Goal: Task Accomplishment & Management: Manage account settings

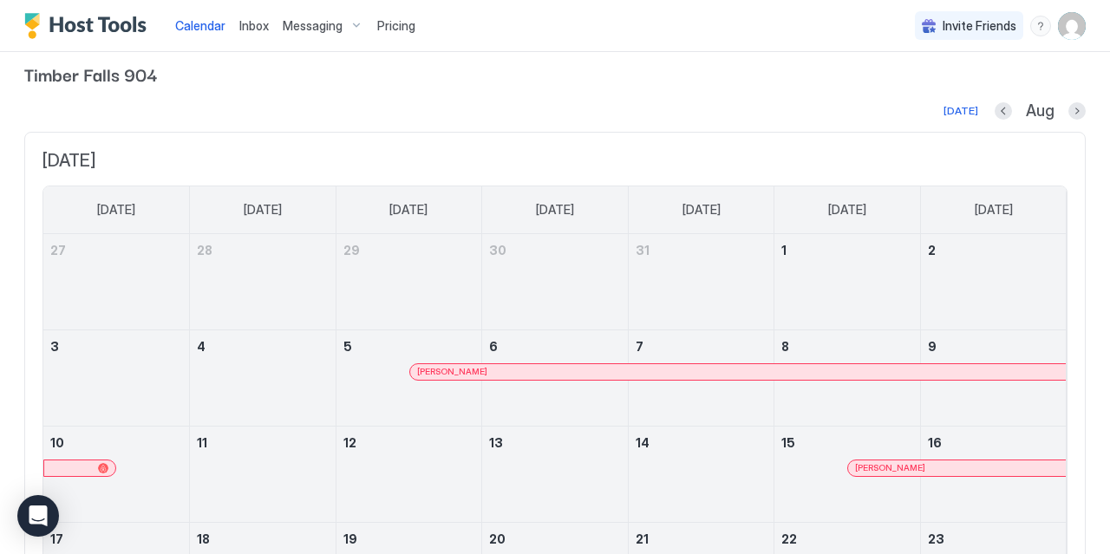
scroll to position [8, 0]
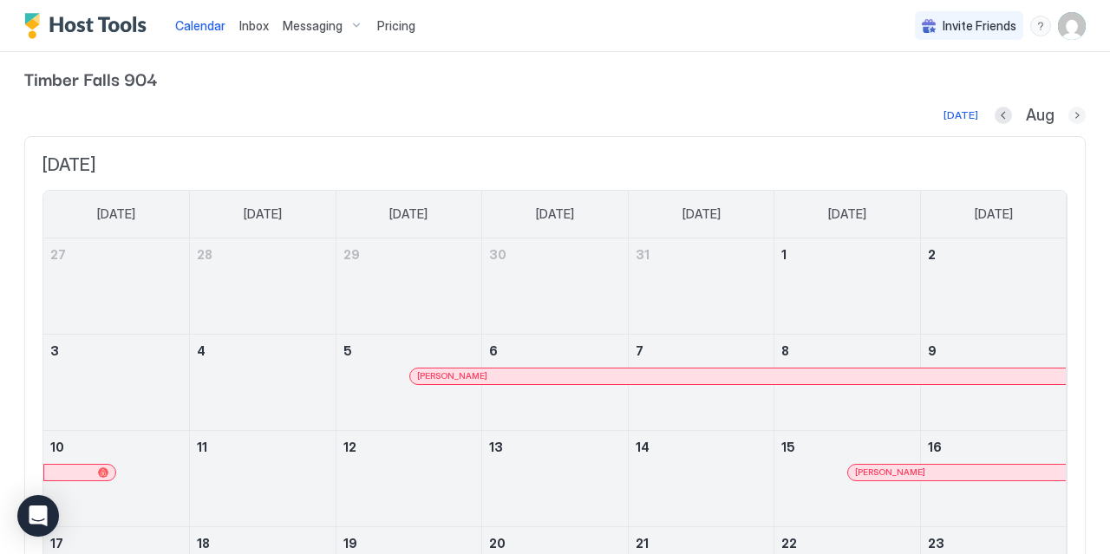
click at [1077, 114] on button "Next month" at bounding box center [1076, 115] width 17 height 17
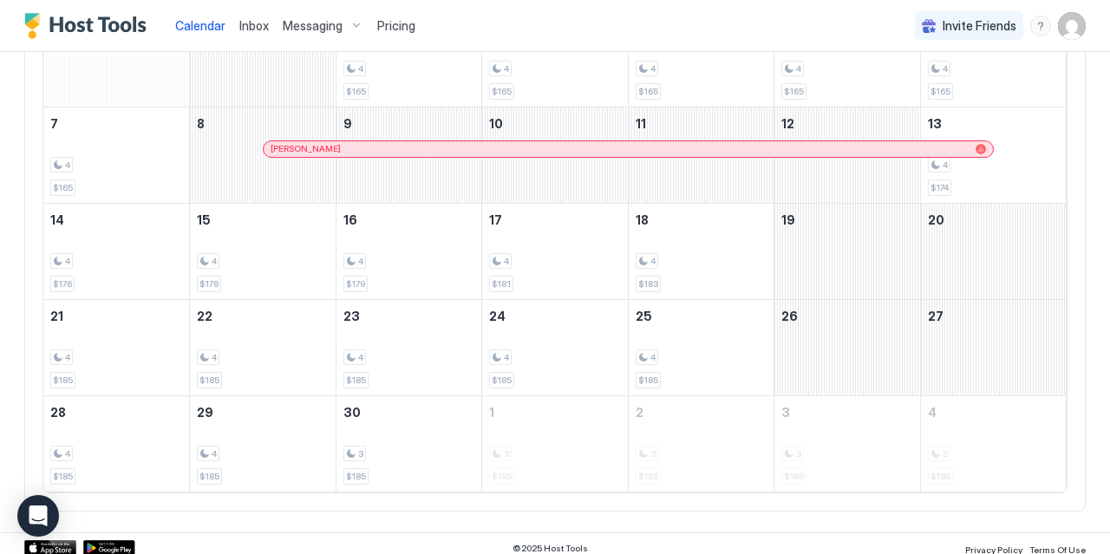
scroll to position [240, 0]
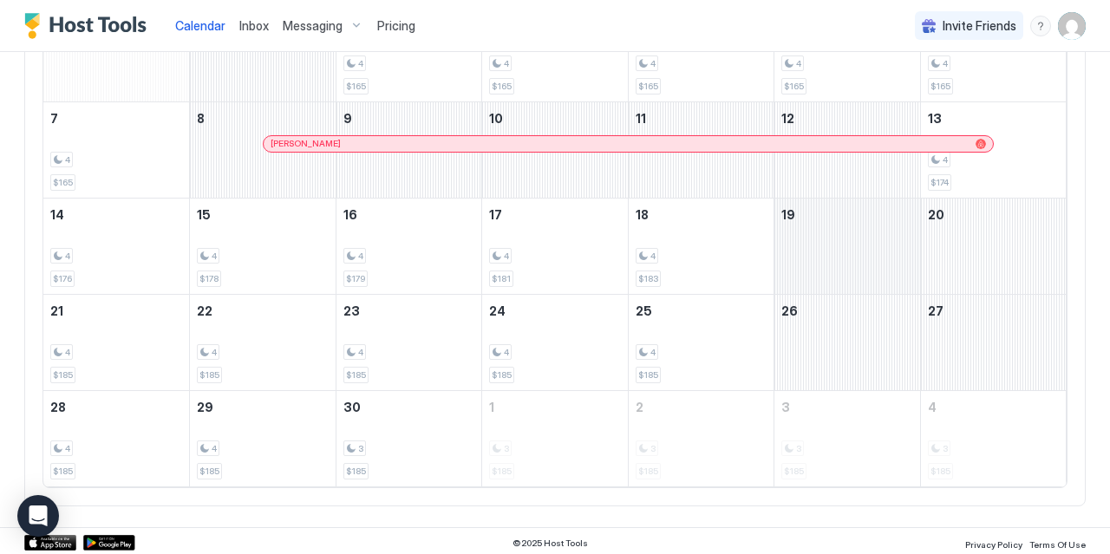
click at [862, 238] on div "September 19, 2025" at bounding box center [847, 245] width 146 height 95
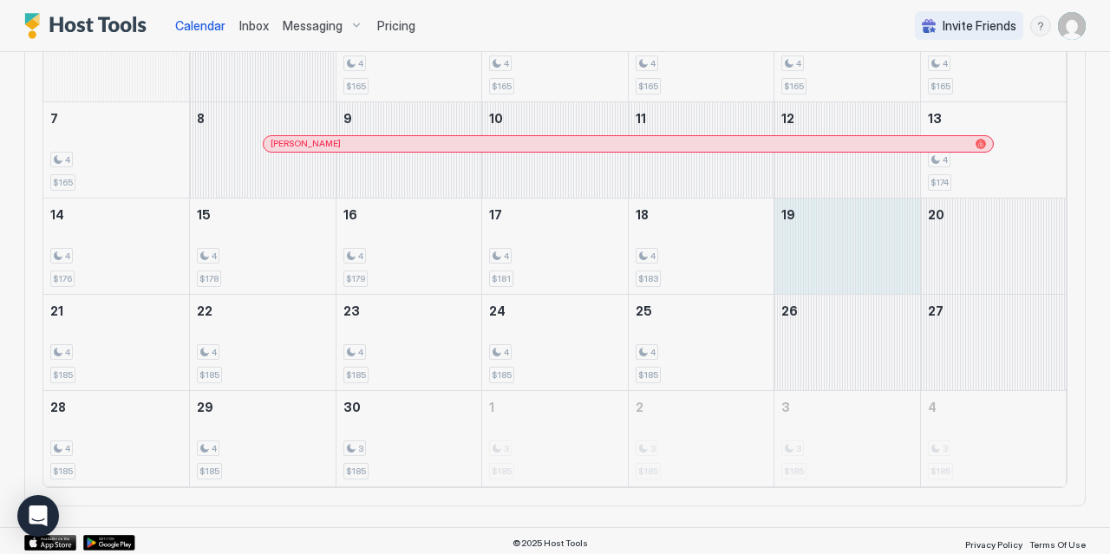
click at [979, 223] on div at bounding box center [555, 277] width 1110 height 554
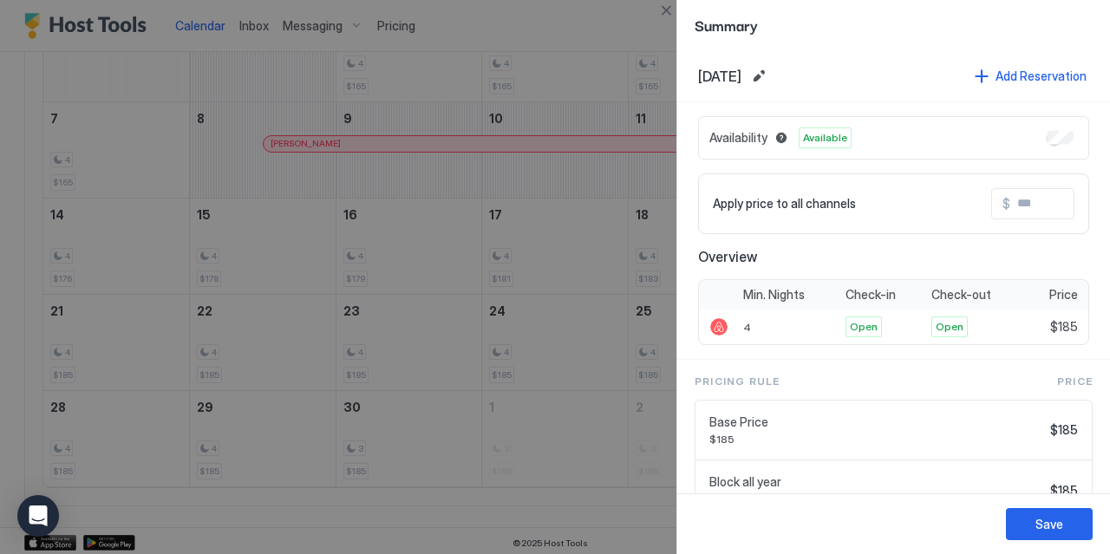
click at [630, 39] on div at bounding box center [555, 277] width 1110 height 554
click at [663, 11] on button "Close" at bounding box center [665, 10] width 21 height 21
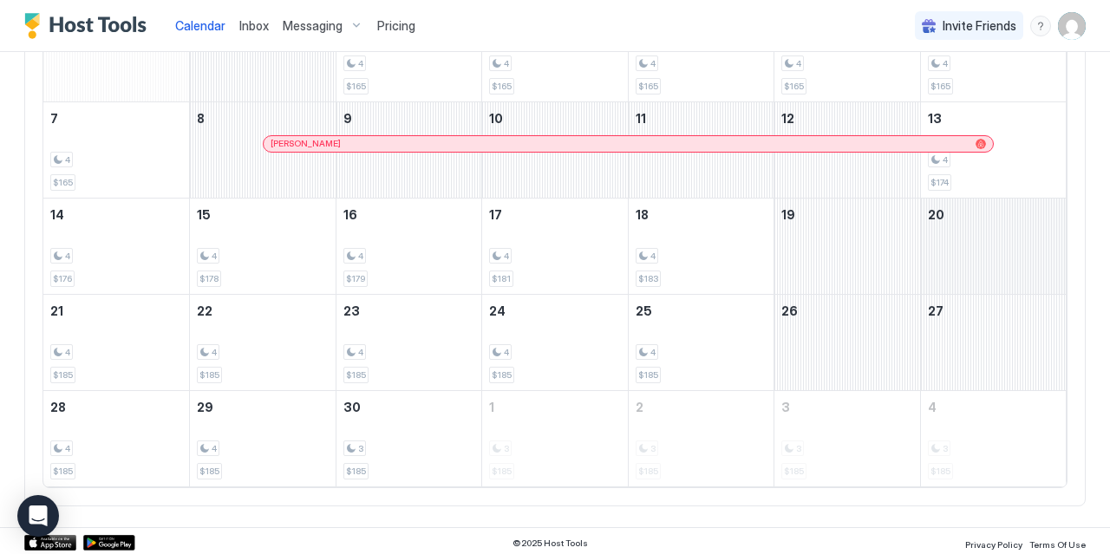
click at [978, 234] on div "September 20, 2025" at bounding box center [994, 245] width 146 height 95
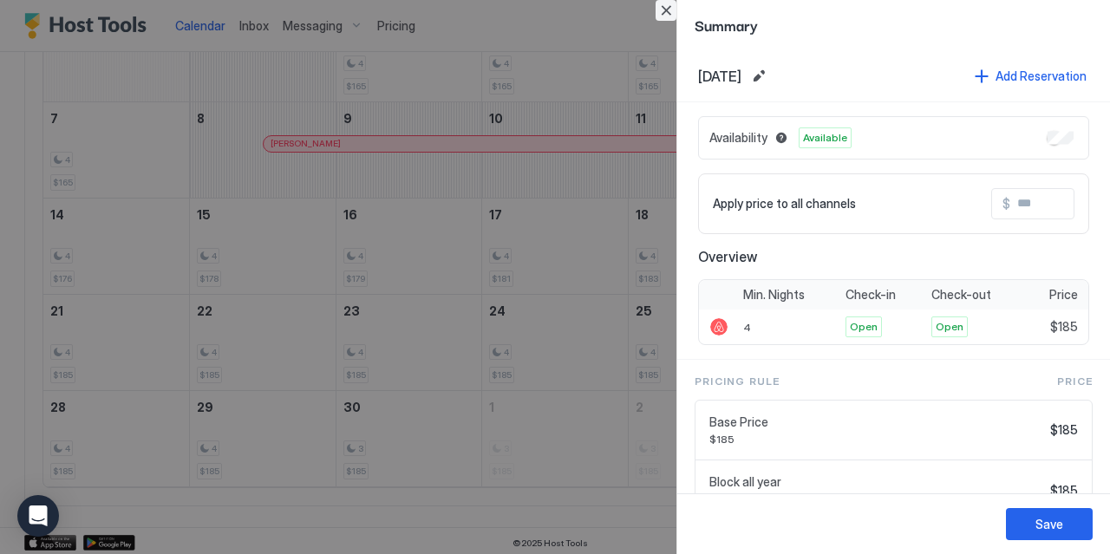
click at [666, 15] on button "Close" at bounding box center [665, 10] width 21 height 21
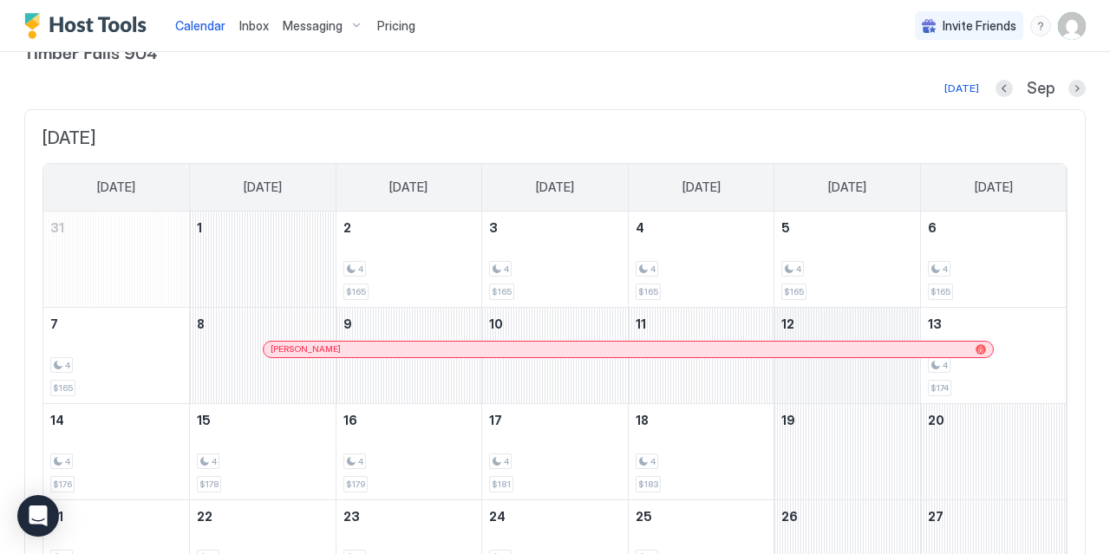
scroll to position [0, 0]
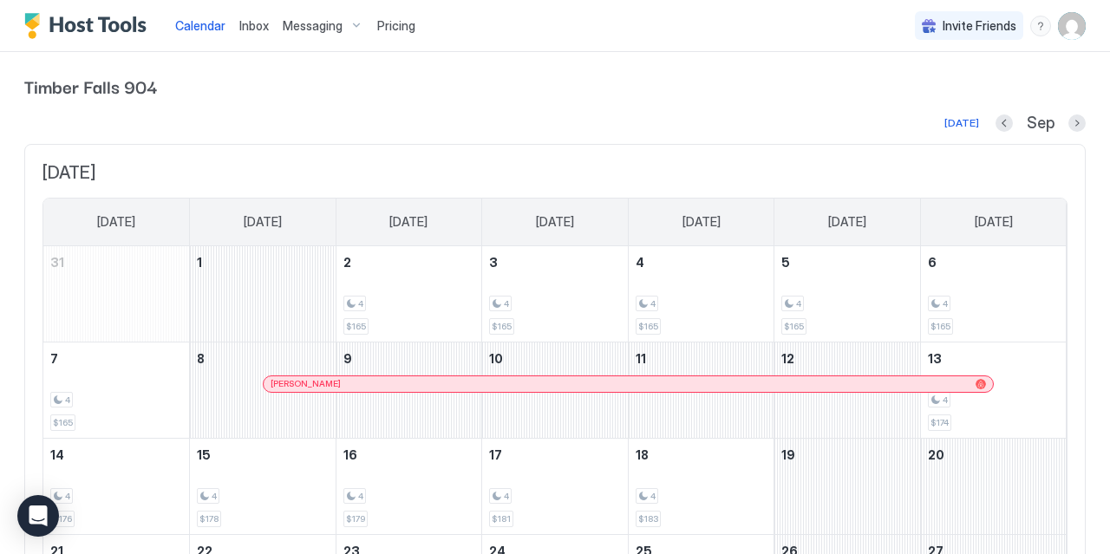
click at [401, 29] on span "Pricing" at bounding box center [396, 26] width 38 height 16
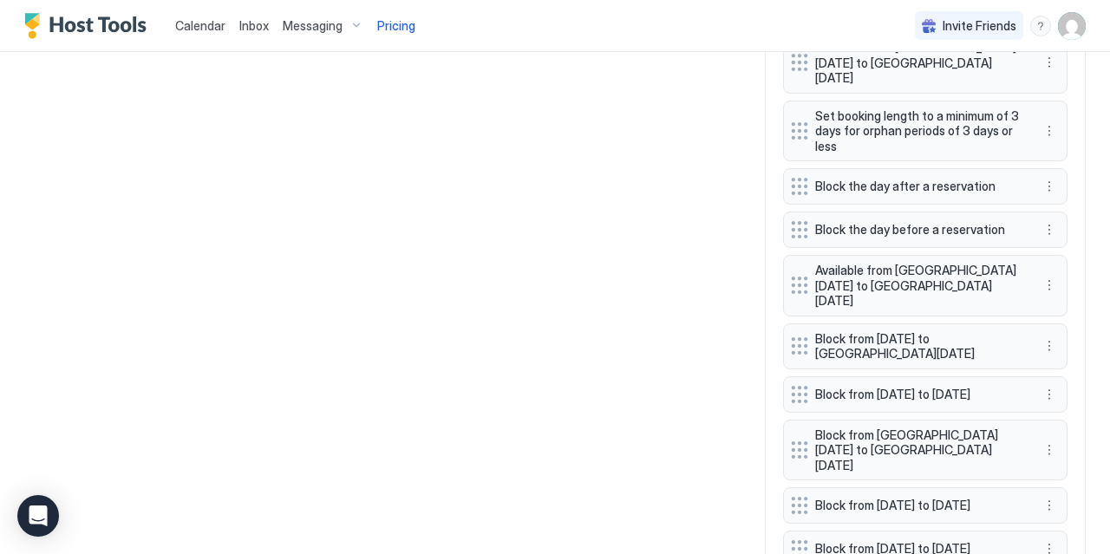
scroll to position [1374, 0]
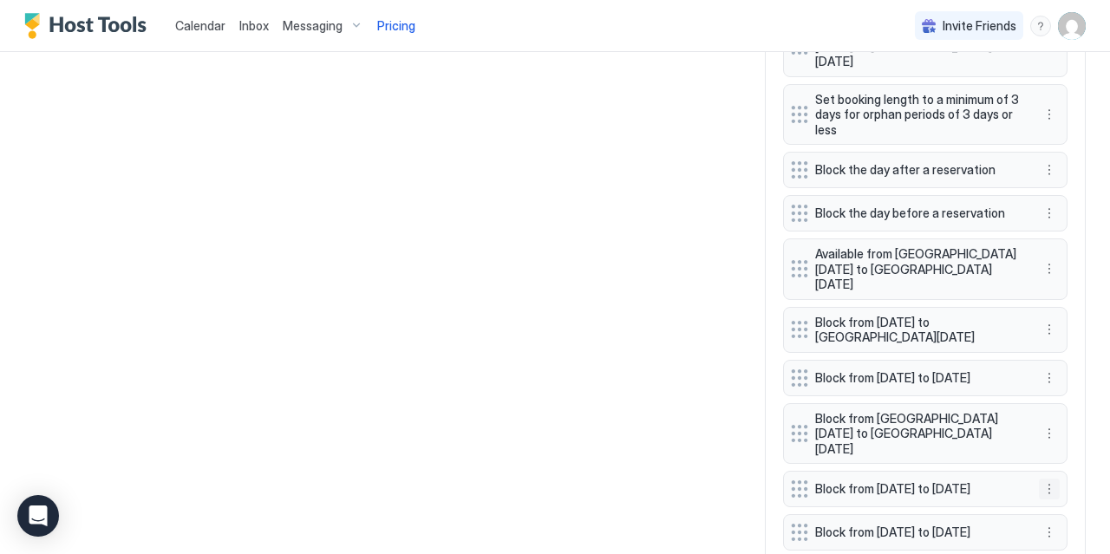
click at [1051, 478] on button "More options" at bounding box center [1048, 488] width 21 height 21
click at [1076, 490] on span "Delete" at bounding box center [1082, 492] width 32 height 13
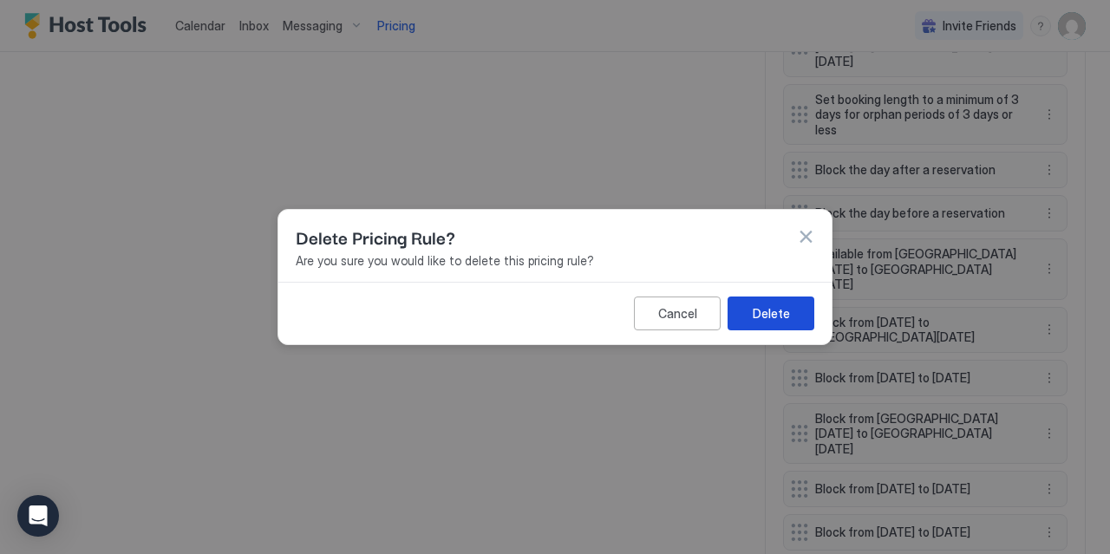
click at [779, 315] on div "Delete" at bounding box center [770, 313] width 37 height 18
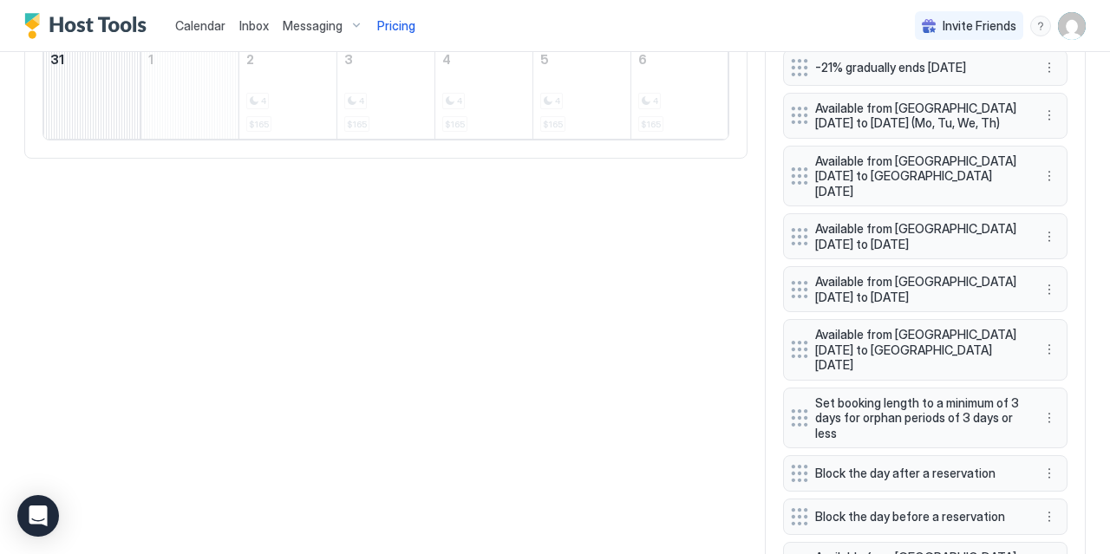
scroll to position [1059, 0]
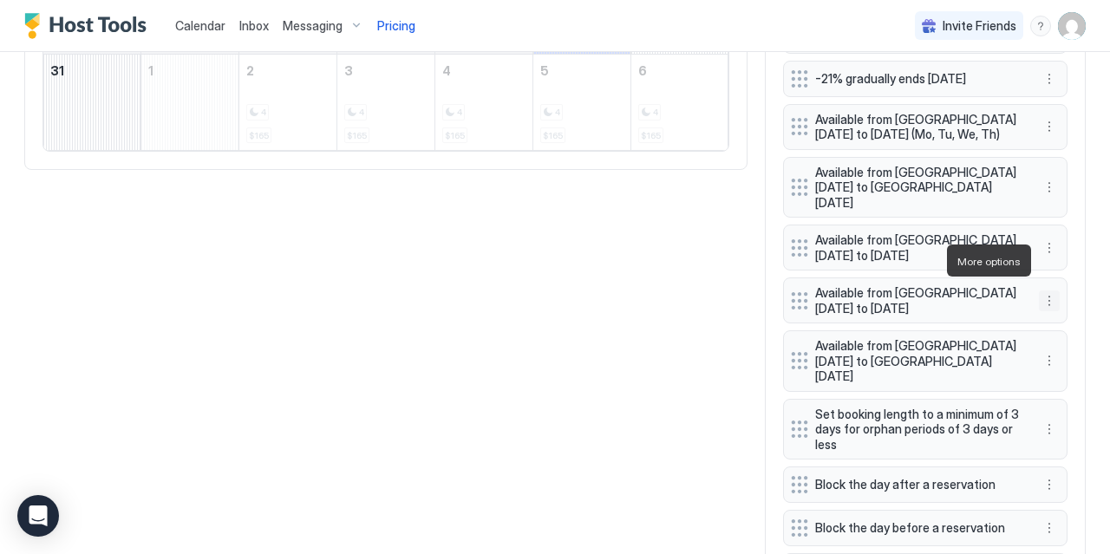
click at [1052, 290] on button "More options" at bounding box center [1048, 300] width 21 height 21
click at [1056, 335] on div "Delete" at bounding box center [1072, 340] width 51 height 13
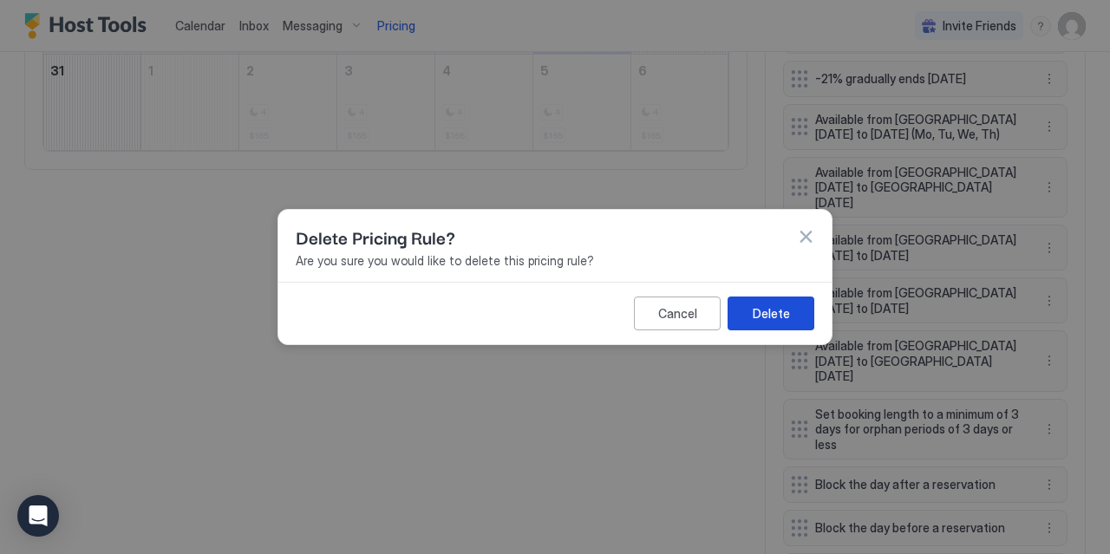
click at [788, 323] on button "Delete" at bounding box center [770, 313] width 87 height 34
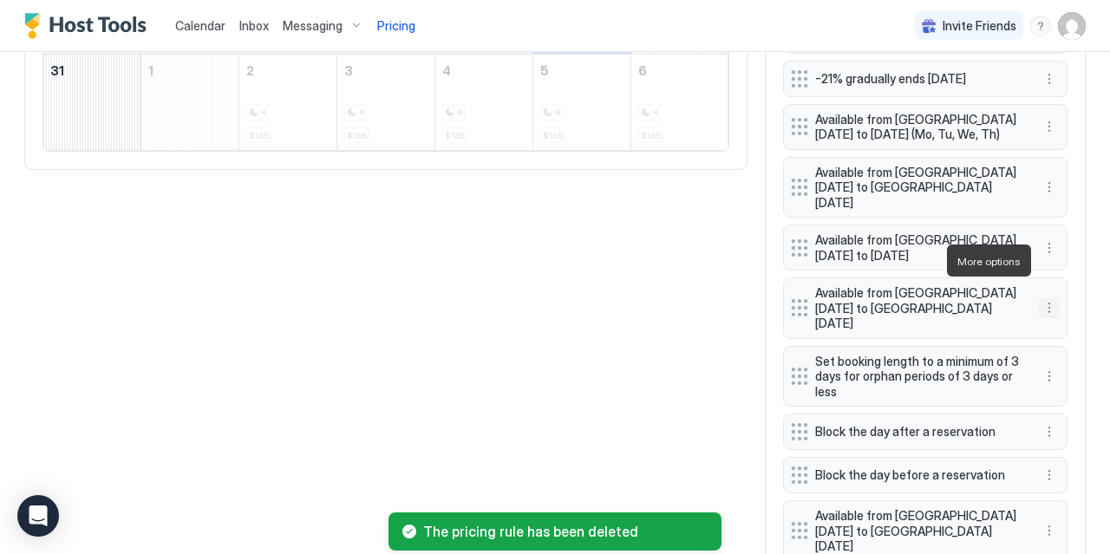
click at [1050, 297] on button "More options" at bounding box center [1048, 307] width 21 height 21
click at [1065, 336] on div "Delete" at bounding box center [1072, 340] width 51 height 13
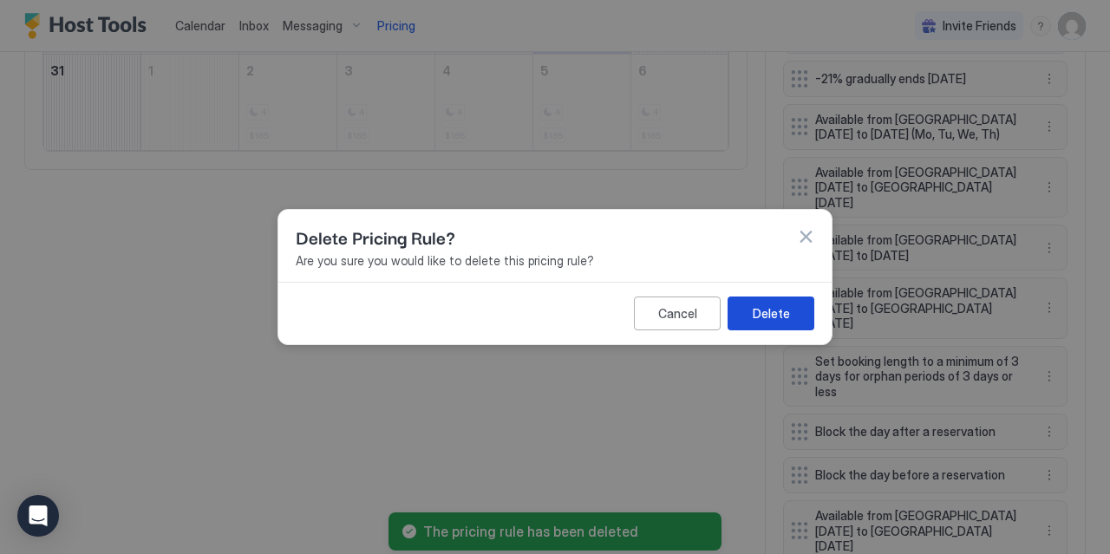
click at [773, 309] on div "Delete" at bounding box center [770, 313] width 37 height 18
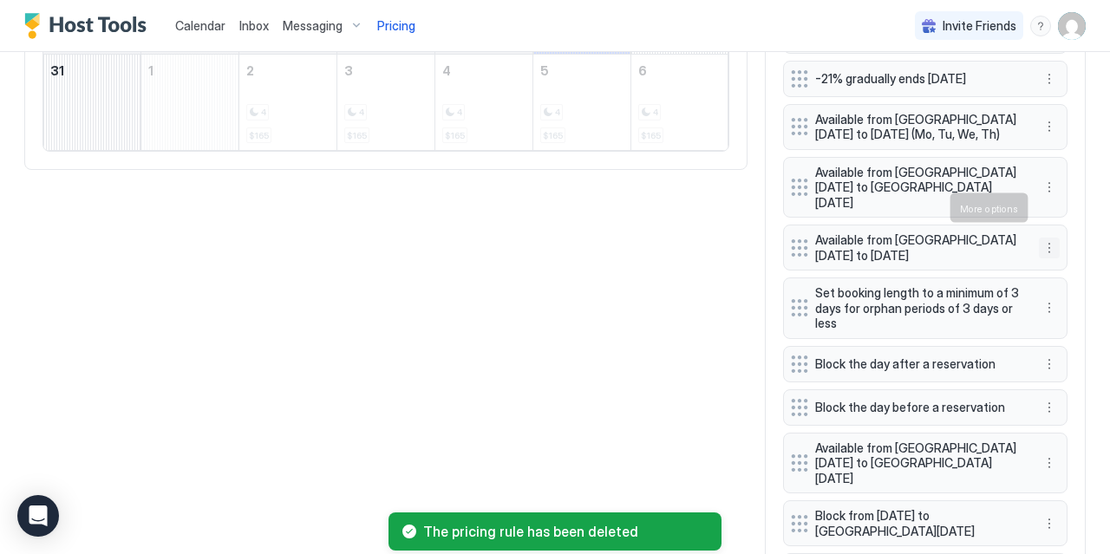
click at [1048, 238] on button "More options" at bounding box center [1048, 248] width 21 height 21
click at [1057, 285] on div "Delete" at bounding box center [1072, 287] width 51 height 13
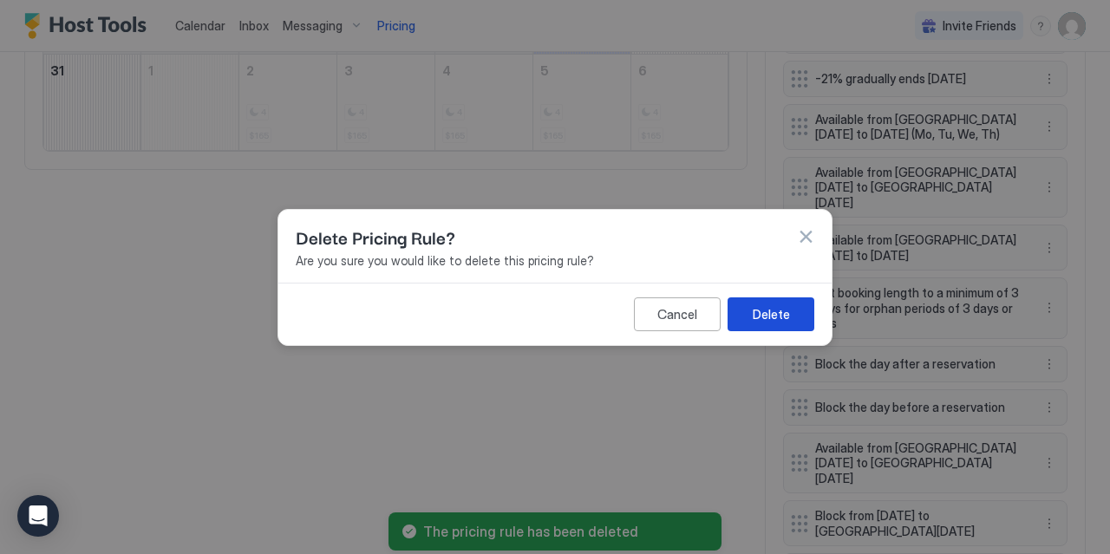
click at [786, 329] on button "Delete" at bounding box center [770, 313] width 87 height 34
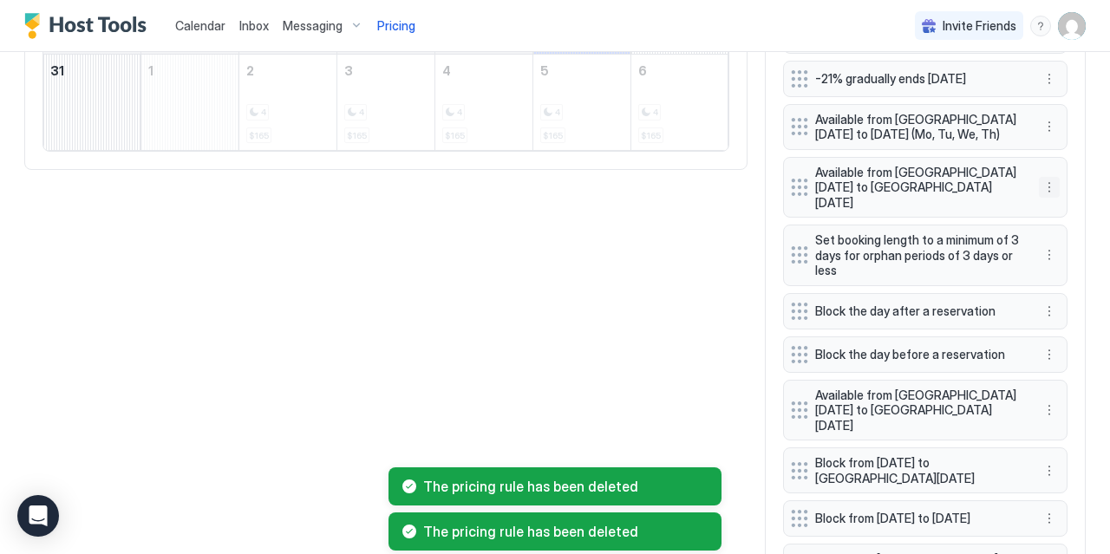
click at [1053, 177] on button "More options" at bounding box center [1048, 187] width 21 height 21
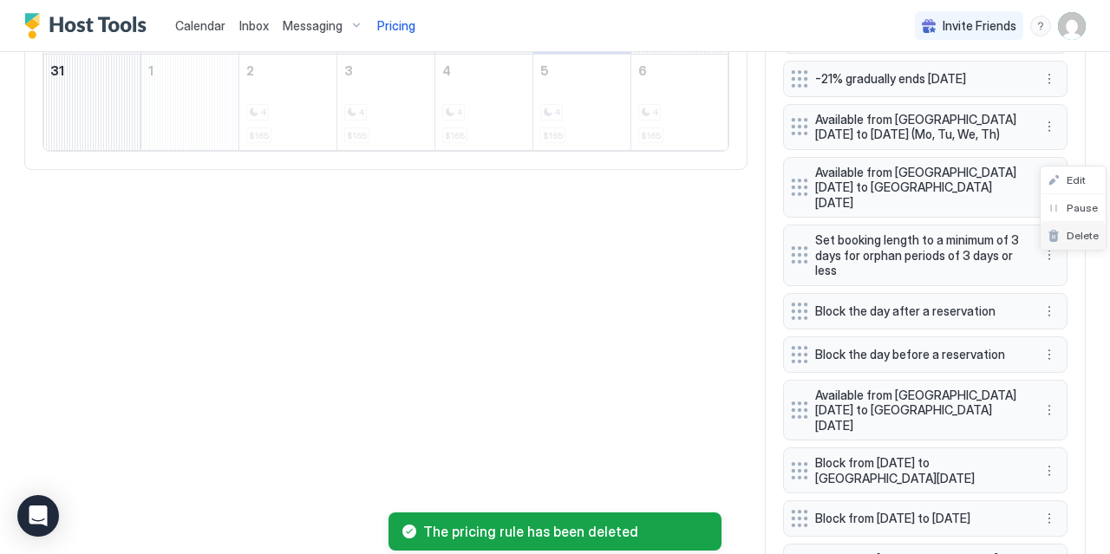
click at [1059, 237] on div "Delete" at bounding box center [1072, 235] width 51 height 13
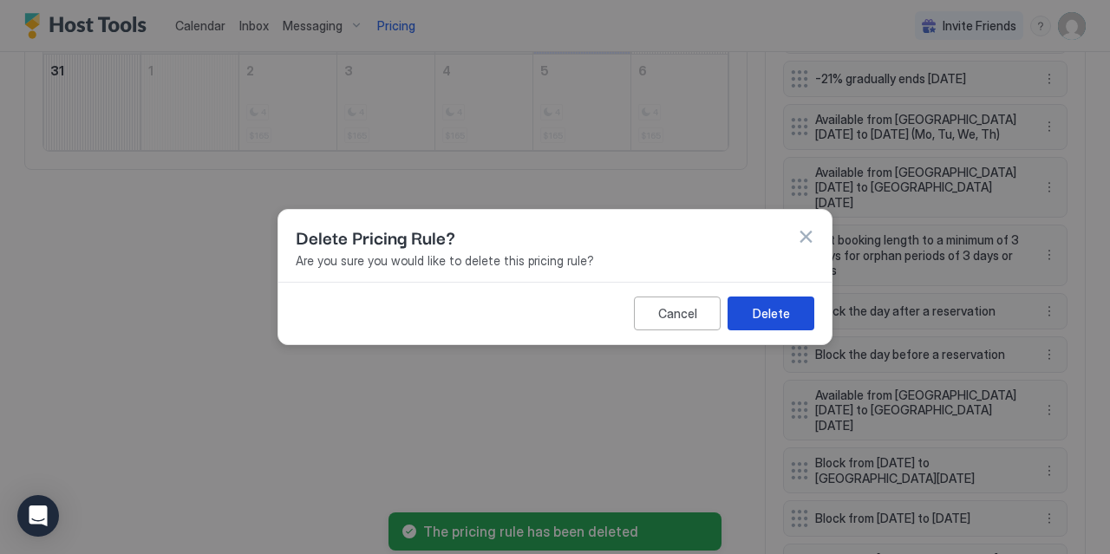
click at [792, 318] on button "Delete" at bounding box center [770, 313] width 87 height 34
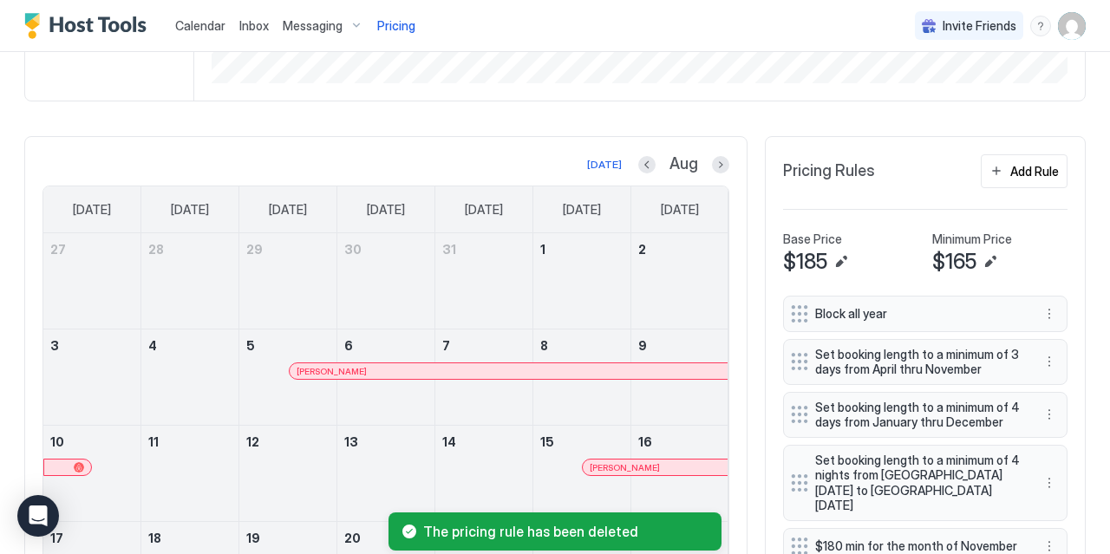
scroll to position [386, 0]
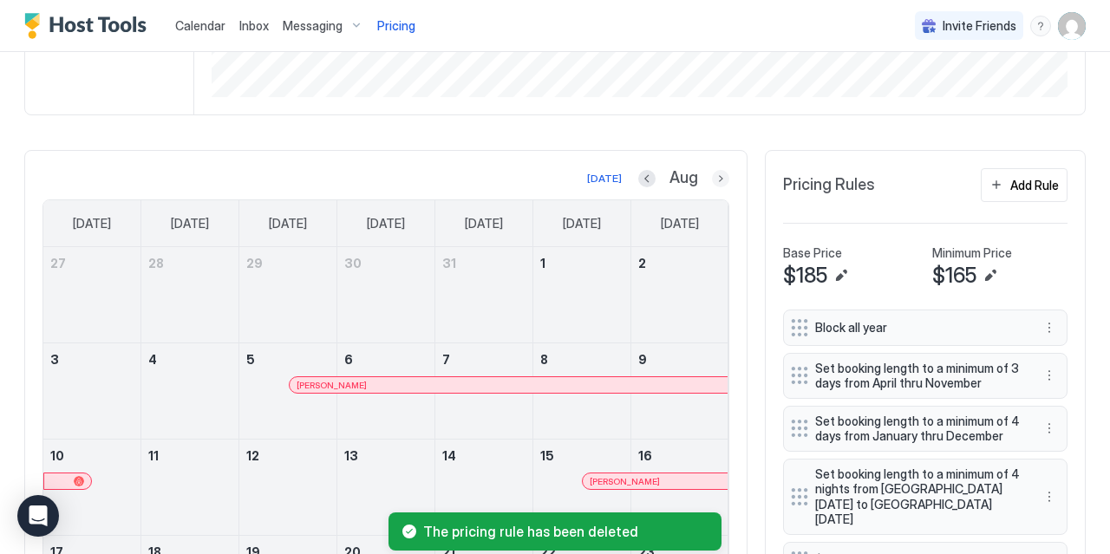
click at [722, 172] on button "Next month" at bounding box center [720, 178] width 17 height 17
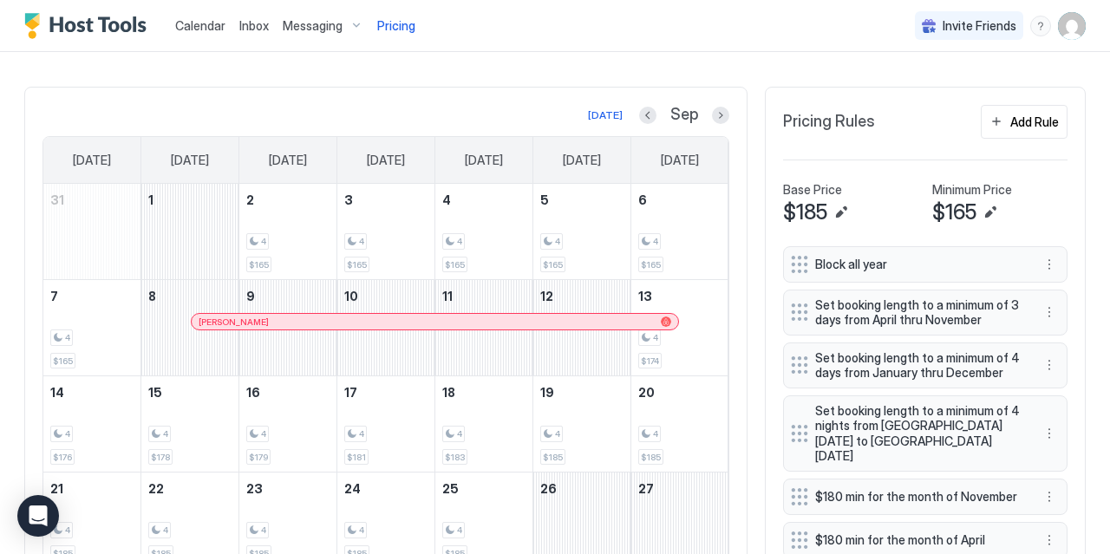
scroll to position [428, 0]
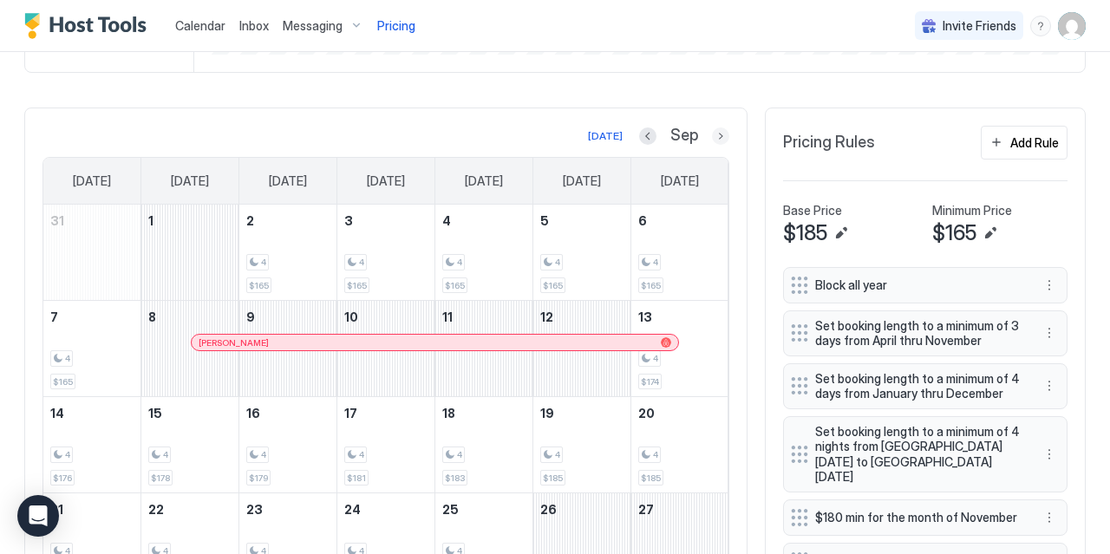
click at [717, 131] on button "Next month" at bounding box center [720, 135] width 17 height 17
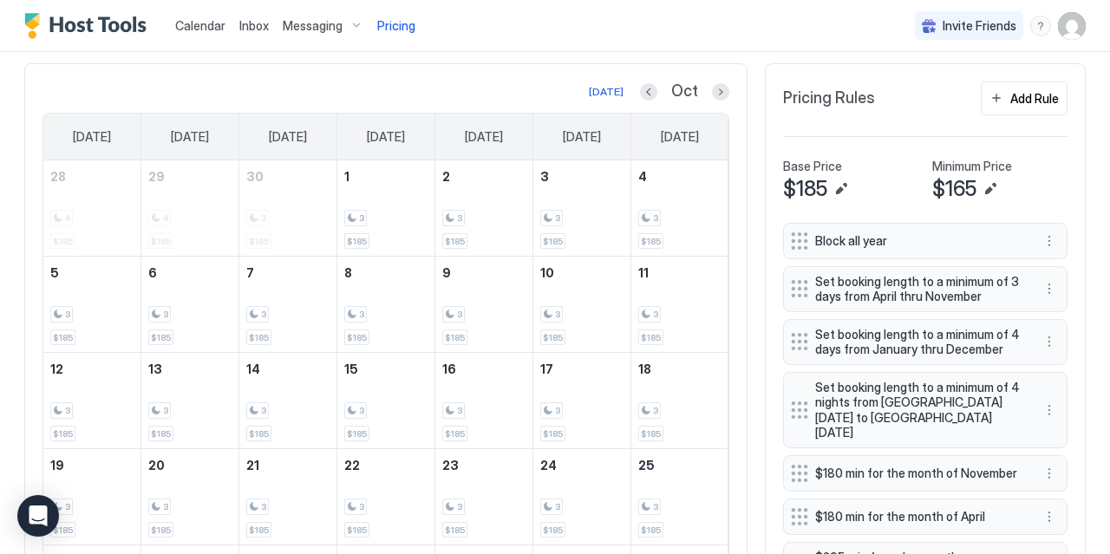
scroll to position [491, 0]
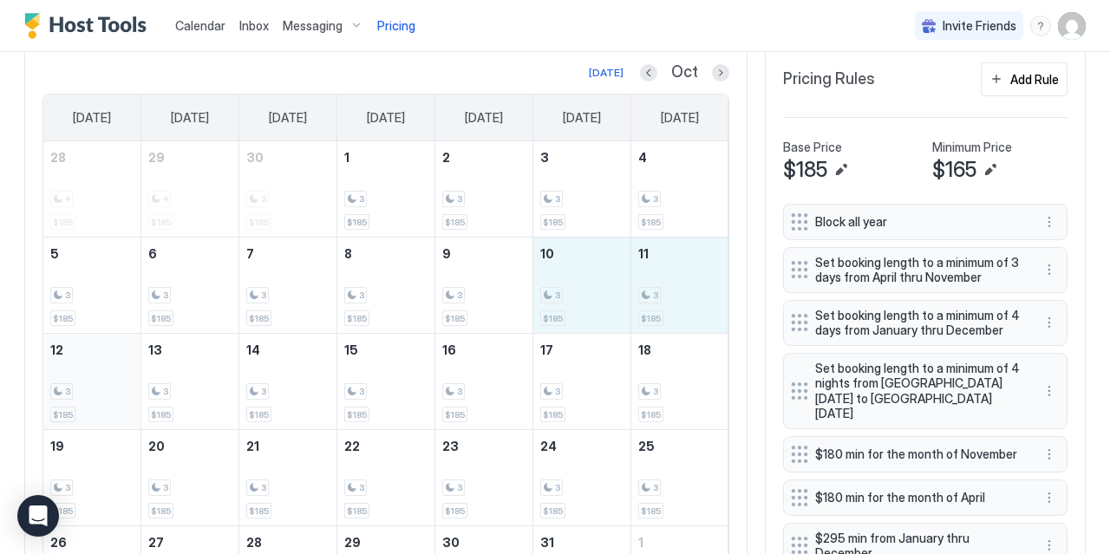
drag, startPoint x: 598, startPoint y: 265, endPoint x: 83, endPoint y: 394, distance: 530.6
click at [83, 394] on tbody "28 4 $185 29 4 $185 30 3 $185 1 3 $185 2 3 $185 3 3 $185 4 3 $185 5 3 $185 6 3 …" at bounding box center [385, 381] width 685 height 480
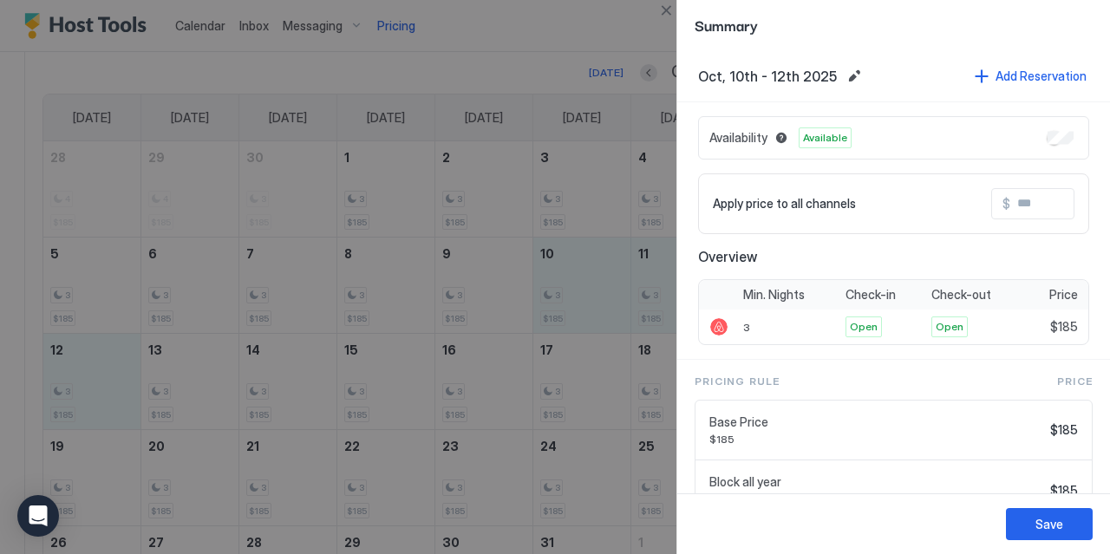
click at [823, 139] on span "Available" at bounding box center [825, 138] width 44 height 16
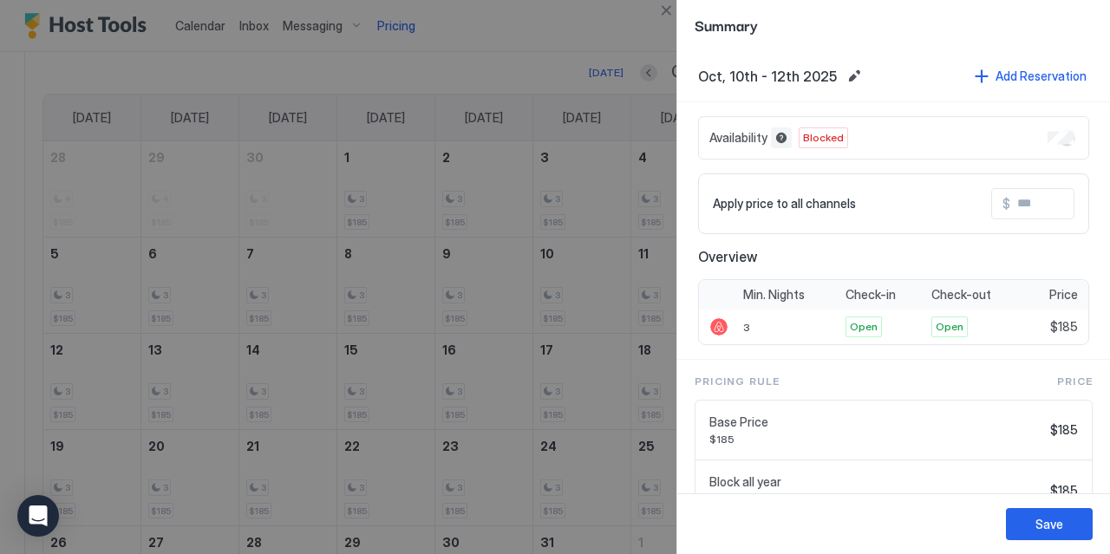
click at [779, 134] on button "Blocked dates override all pricing rules and remain unavailable until manually …" at bounding box center [781, 137] width 21 height 21
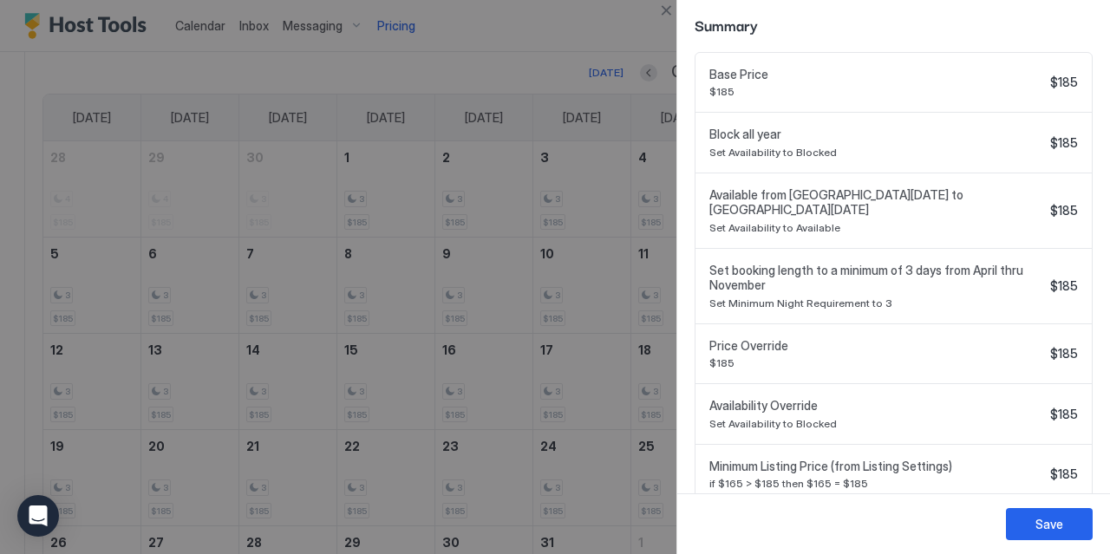
scroll to position [384, 0]
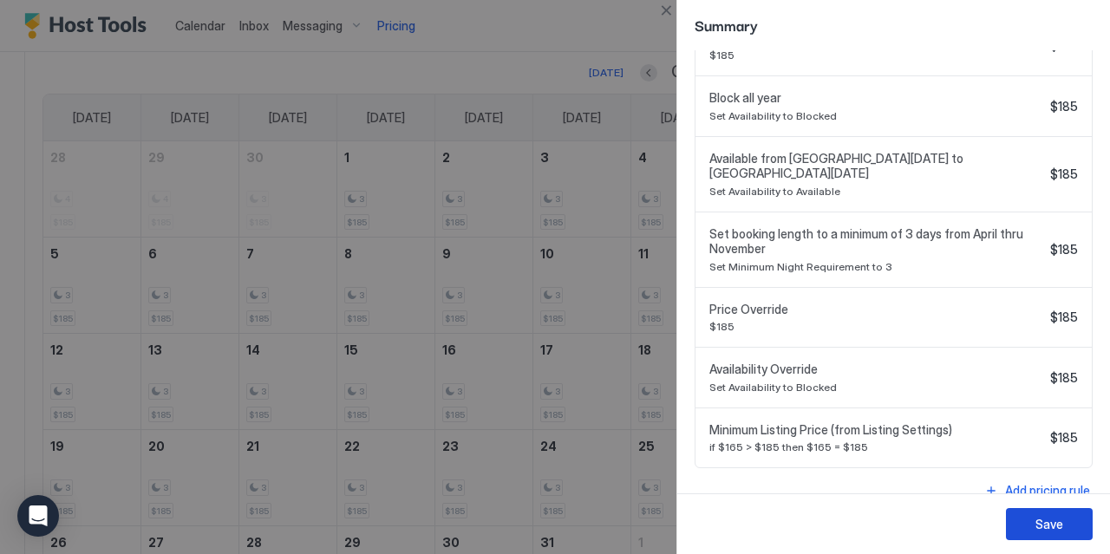
click at [1053, 531] on div "Save" at bounding box center [1049, 524] width 28 height 18
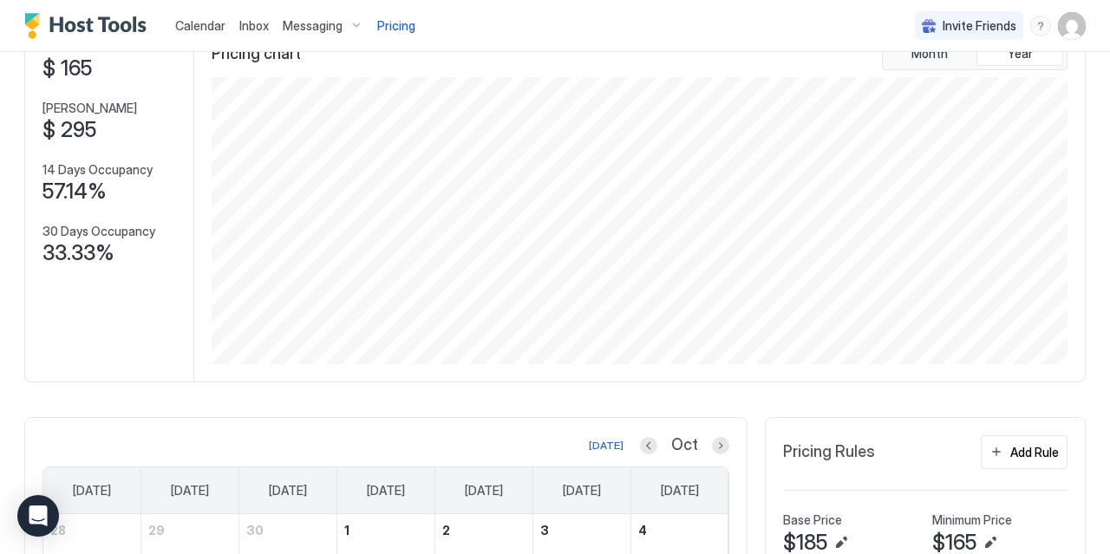
scroll to position [0, 0]
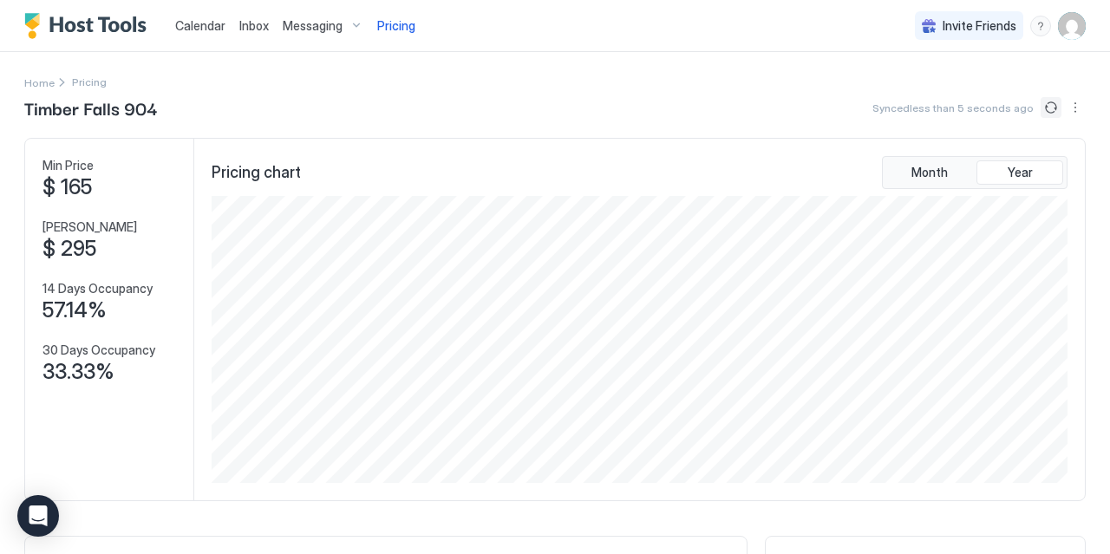
click at [1055, 114] on button "Sync prices" at bounding box center [1050, 107] width 21 height 21
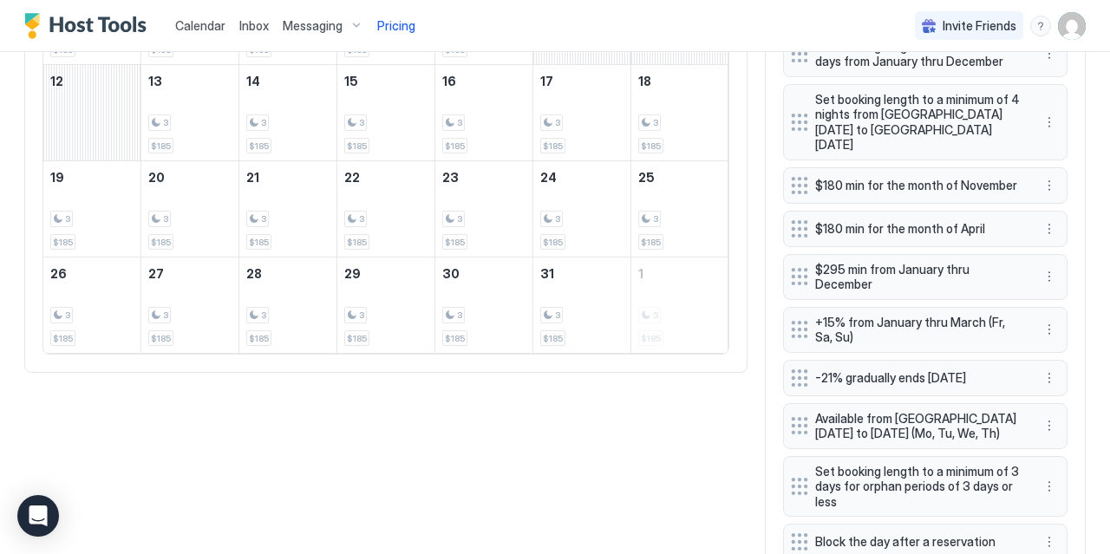
scroll to position [618, 0]
